Goal: Check status: Check status

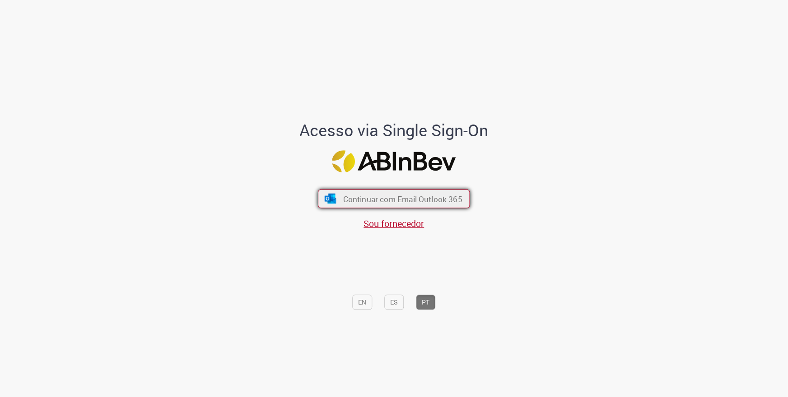
click at [415, 207] on button "Continuar com Email Outlook 365" at bounding box center [394, 199] width 152 height 19
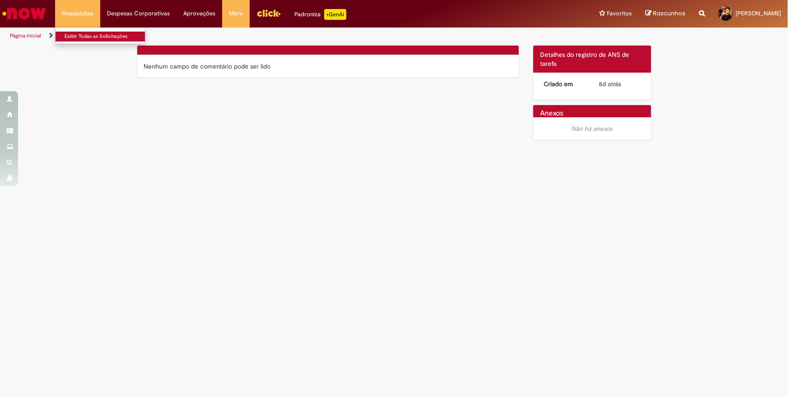
click at [88, 40] on link "Exibir Todas as Solicitações" at bounding box center [105, 37] width 99 height 10
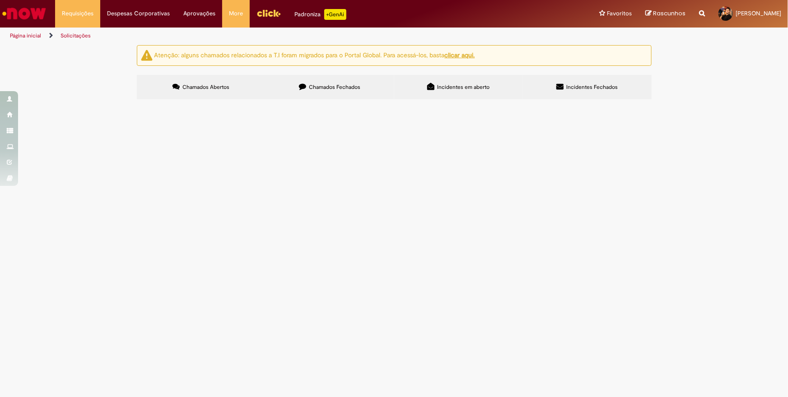
click at [351, 84] on span "Chamados Fechados" at bounding box center [334, 86] width 51 height 7
click at [0, 0] on span "Olá! Solicito por gentileza o desbloqueio do cartão de fundo fixo em questão. N…" at bounding box center [0, 0] width 0 height 0
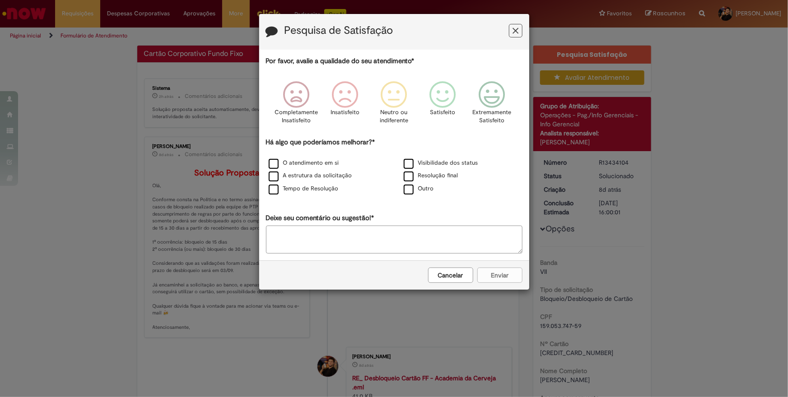
click at [181, 155] on div "Pesquisa de Satisfação Por favor, avalie a qualidade do seu atendimento* Comple…" at bounding box center [394, 198] width 788 height 397
